Goal: Information Seeking & Learning: Get advice/opinions

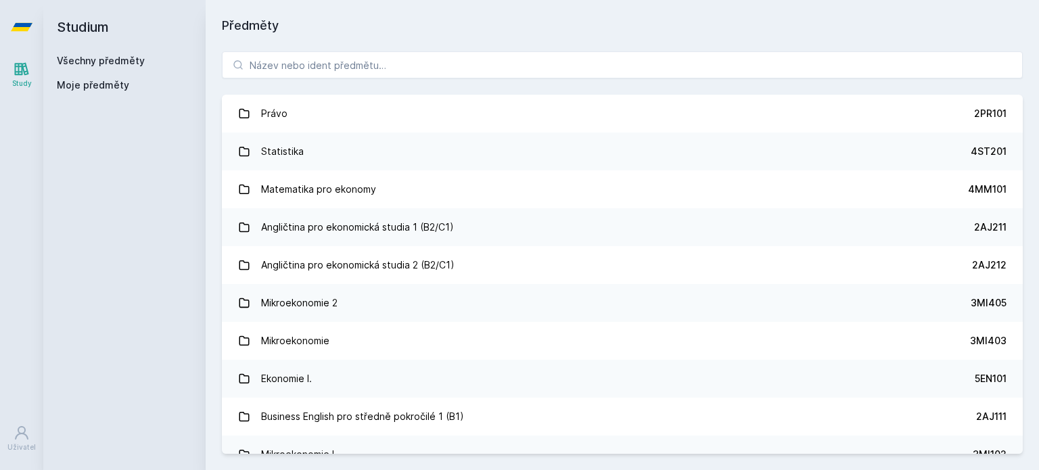
click at [371, 80] on div "Právo 2PR101 Statistika 4ST201 Matematika pro ekonomy 4MM101 Angličtina pro eko…" at bounding box center [623, 252] width 834 height 435
click at [372, 78] on div "Právo 2PR101 Statistika 4ST201 Matematika pro ekonomy 4MM101 Angličtina pro eko…" at bounding box center [623, 252] width 834 height 435
click at [416, 56] on input "search" at bounding box center [622, 64] width 801 height 27
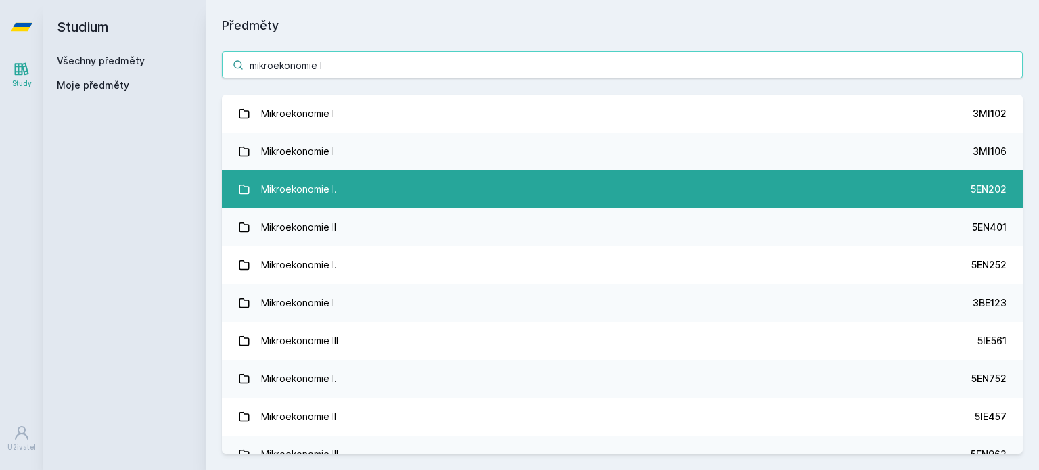
type input "mikroekonomie I"
click at [388, 192] on link "Mikroekonomie I. 5EN202" at bounding box center [622, 190] width 801 height 38
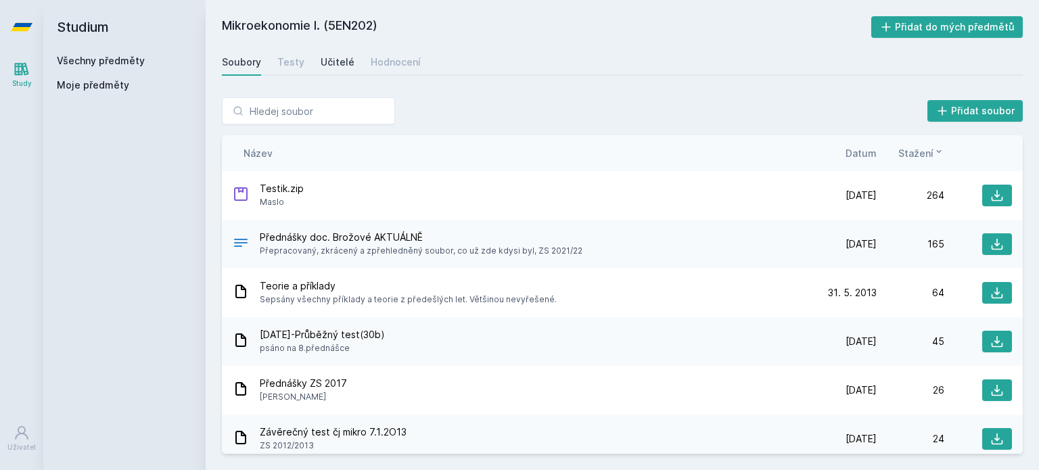
click at [331, 65] on div "Učitelé" at bounding box center [338, 62] width 34 height 14
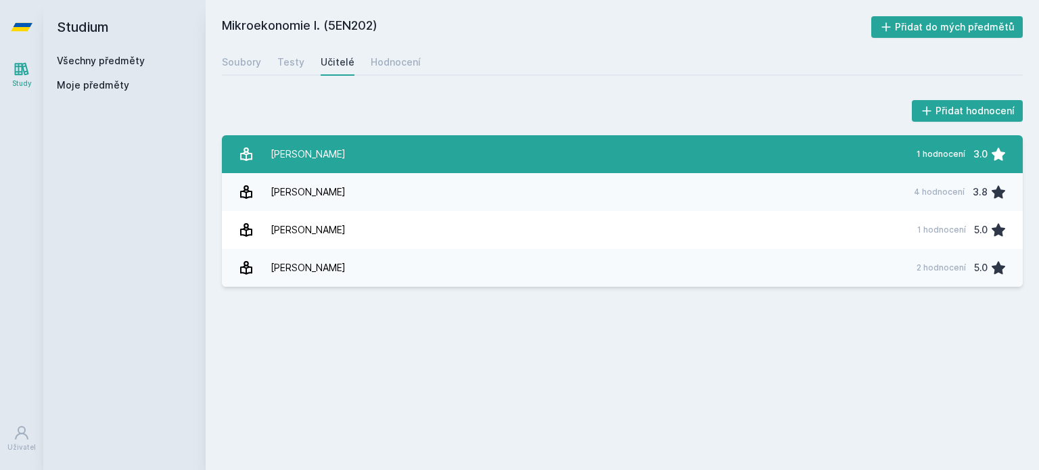
click at [336, 158] on div "[PERSON_NAME]" at bounding box center [308, 154] width 75 height 27
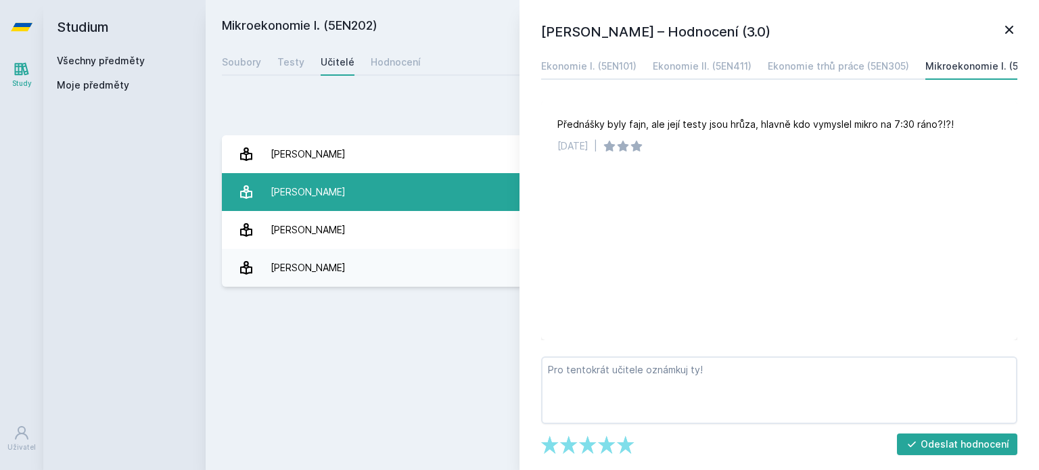
click at [350, 202] on link "Máslo [PERSON_NAME] 4 hodnocení 3.8" at bounding box center [622, 192] width 801 height 38
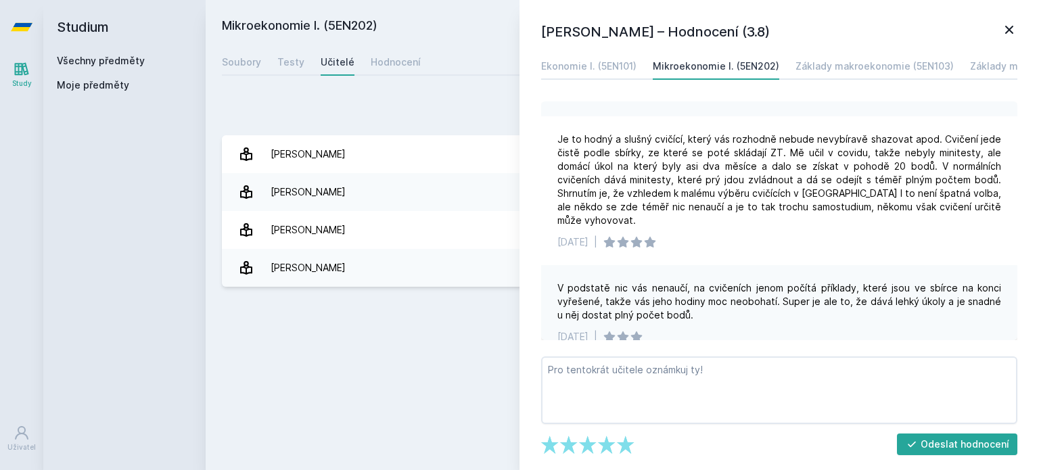
scroll to position [218, 0]
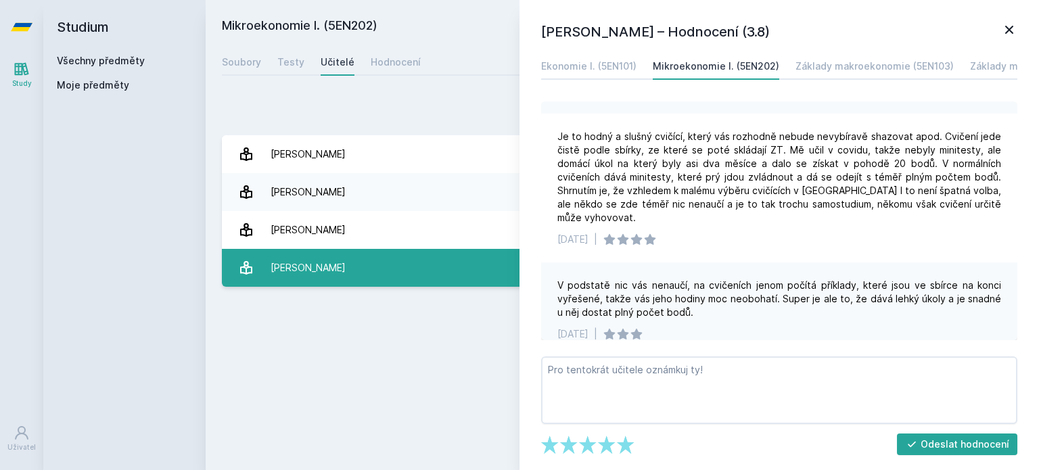
click at [282, 267] on div "[PERSON_NAME]" at bounding box center [308, 267] width 75 height 27
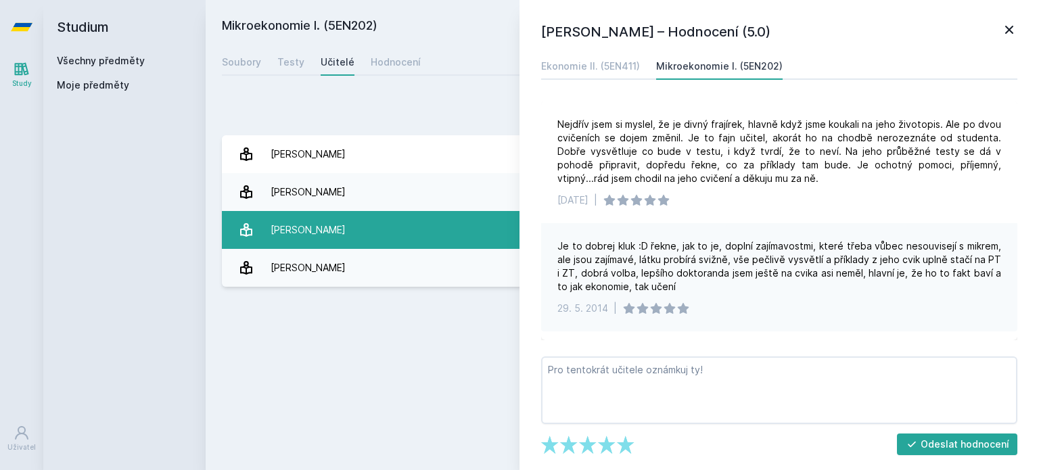
click at [376, 243] on link "[PERSON_NAME] 1 hodnocení 5.0" at bounding box center [622, 230] width 801 height 38
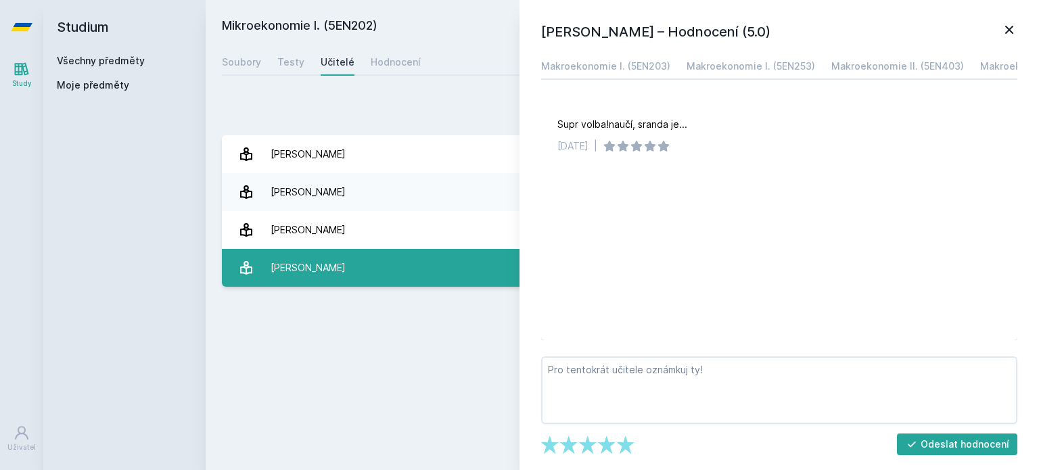
click at [418, 275] on link "[PERSON_NAME] 2 hodnocení 5.0" at bounding box center [622, 268] width 801 height 38
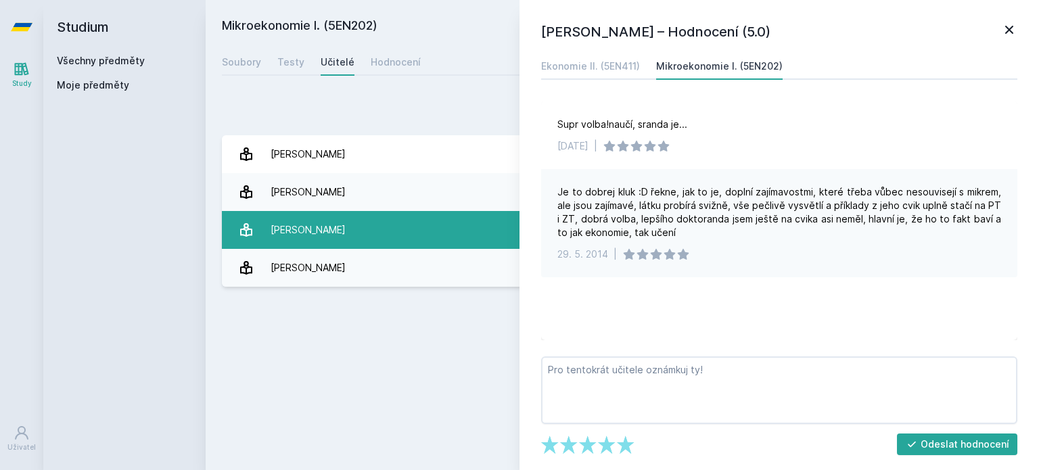
click at [440, 225] on link "[PERSON_NAME] 1 hodnocení 5.0" at bounding box center [622, 230] width 801 height 38
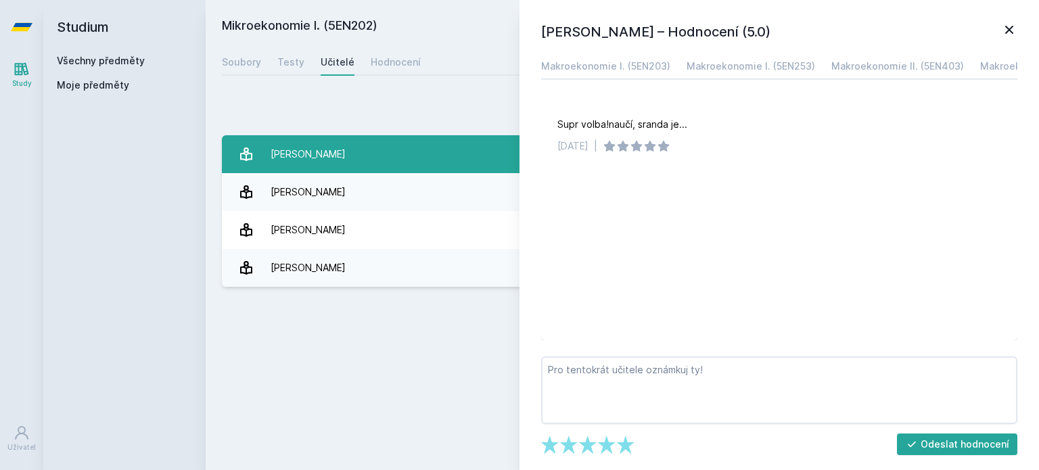
click at [438, 160] on link "[PERSON_NAME] 1 hodnocení 3.0" at bounding box center [622, 154] width 801 height 38
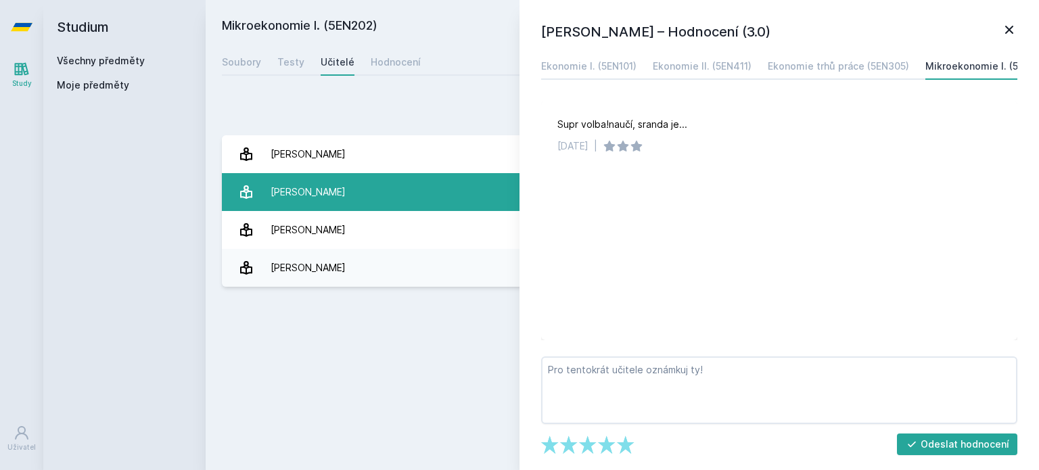
click at [358, 189] on link "Máslo [PERSON_NAME] 4 hodnocení 3.8" at bounding box center [622, 192] width 801 height 38
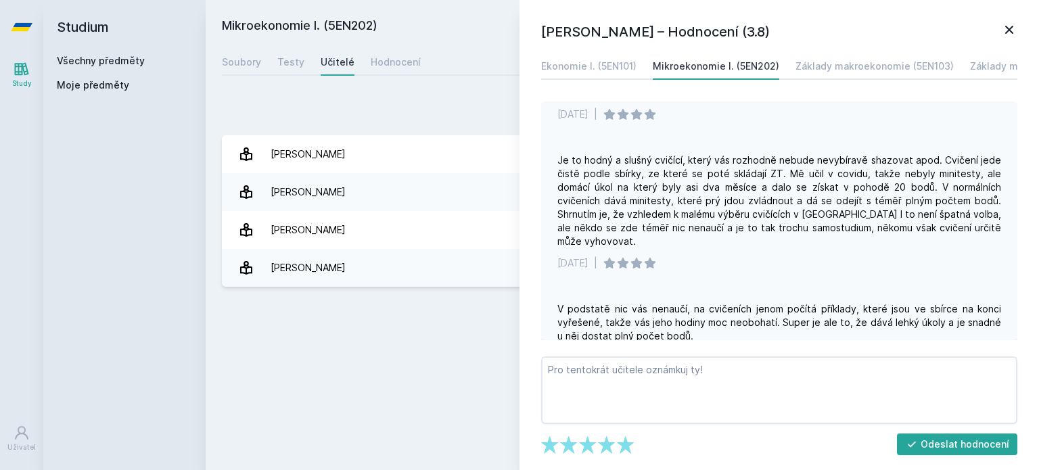
scroll to position [152, 0]
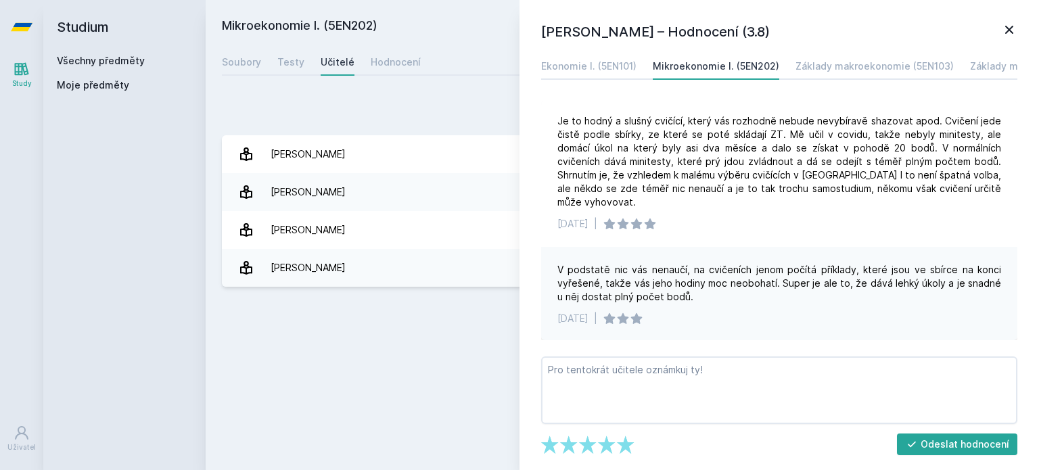
click at [1008, 37] on icon at bounding box center [1010, 30] width 16 height 16
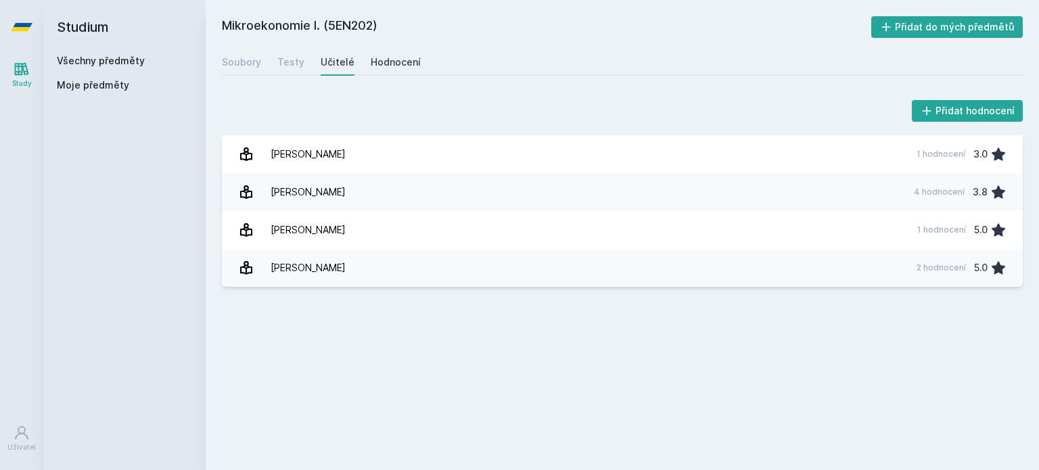
click at [411, 70] on link "Hodnocení" at bounding box center [396, 62] width 50 height 27
